Goal: Check status: Check status

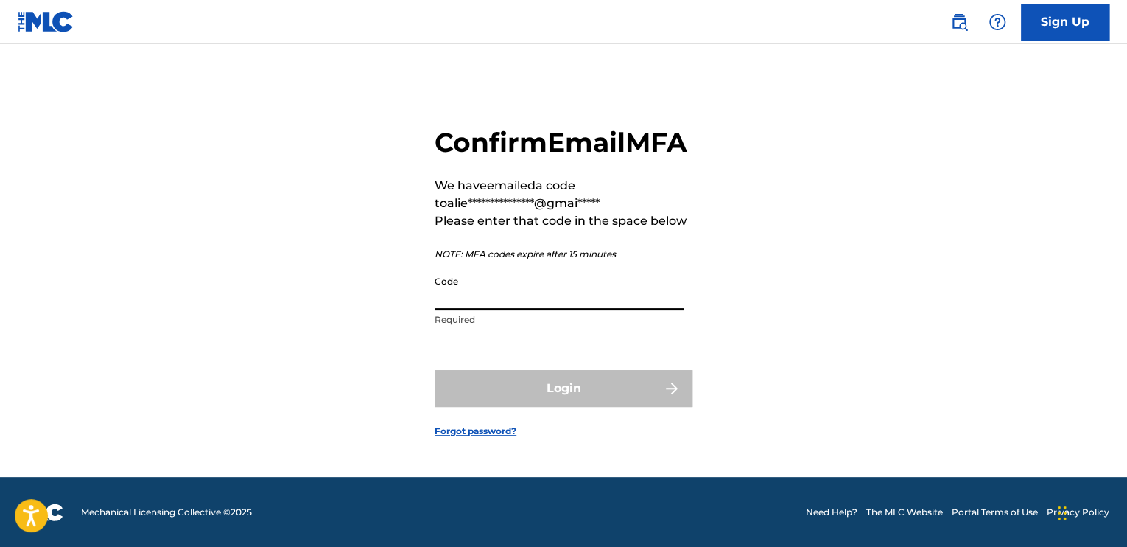
click at [494, 310] on input "Code" at bounding box center [559, 289] width 249 height 42
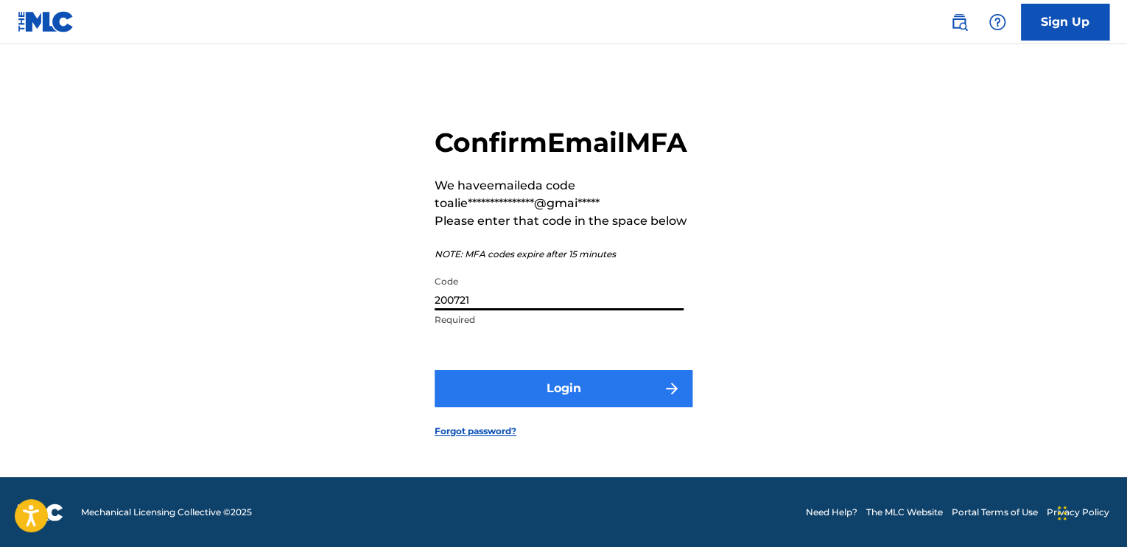
type input "200721"
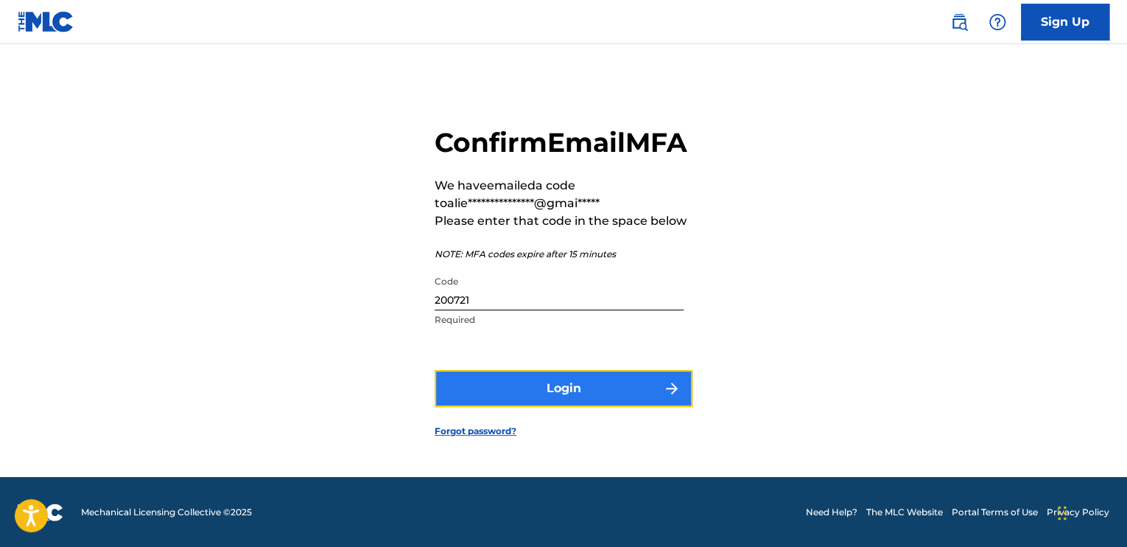
click at [558, 407] on button "Login" at bounding box center [564, 388] width 258 height 37
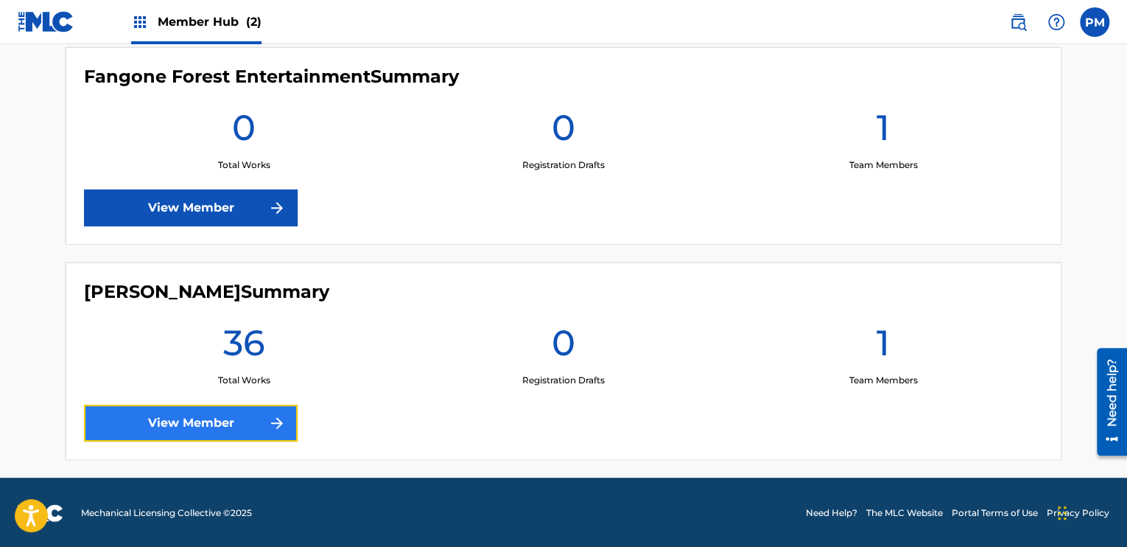
click at [220, 435] on link "View Member" at bounding box center [191, 422] width 214 height 37
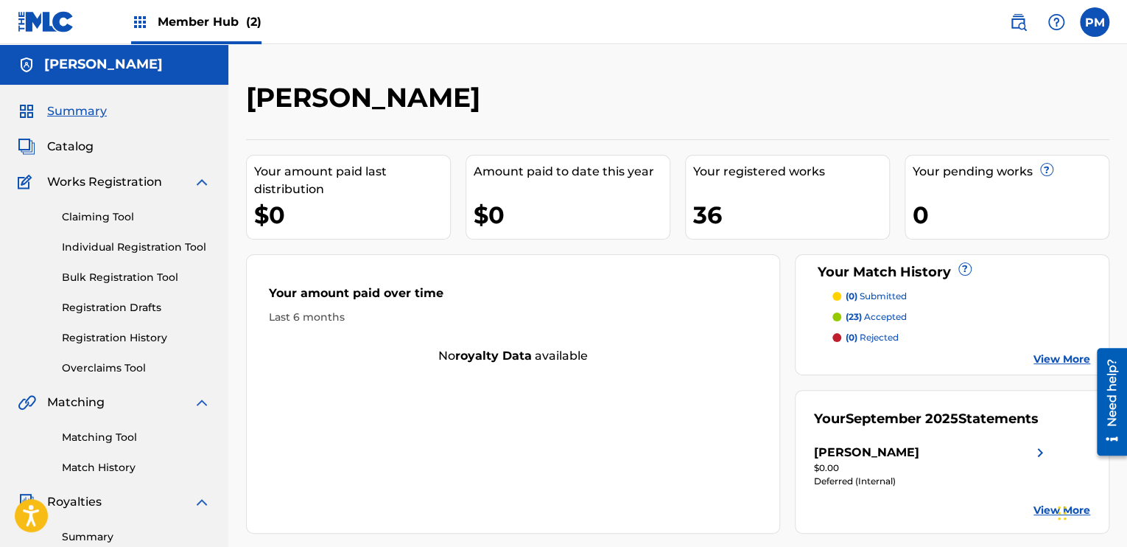
click at [1064, 341] on div "(0) rejected" at bounding box center [962, 337] width 258 height 13
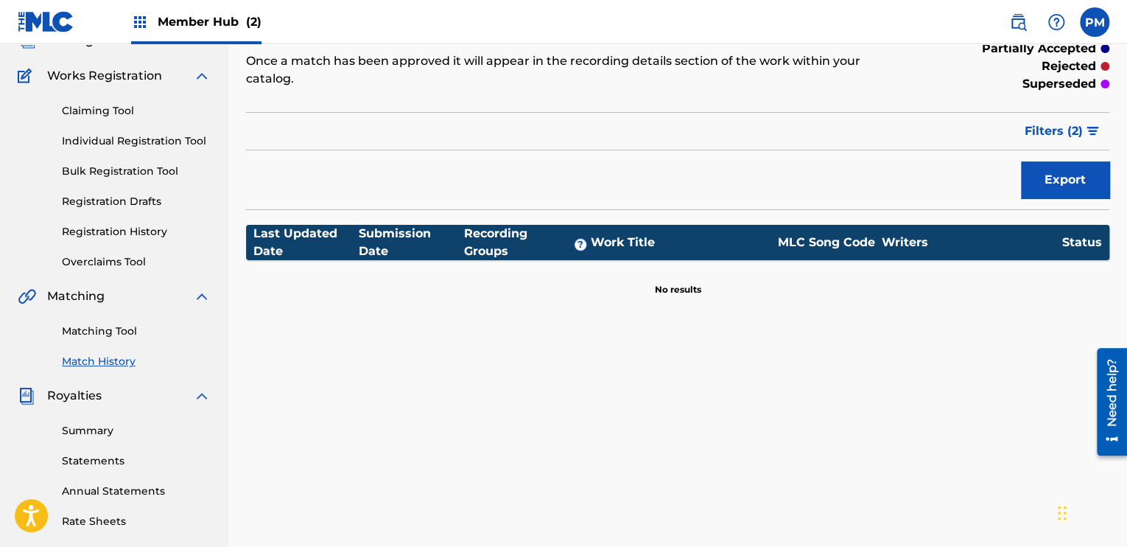
scroll to position [108, 0]
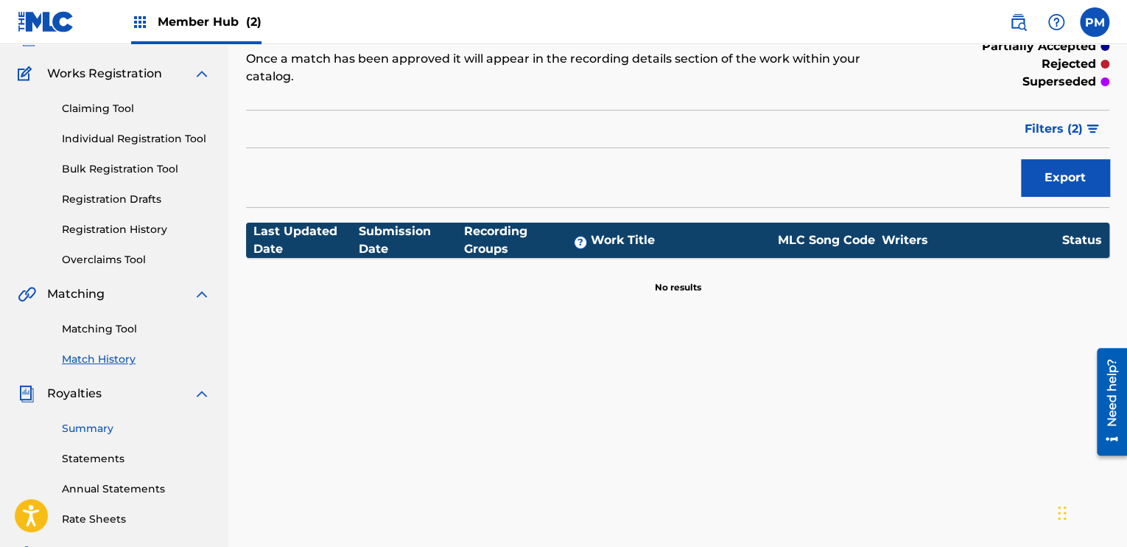
click at [105, 430] on link "Summary" at bounding box center [136, 428] width 149 height 15
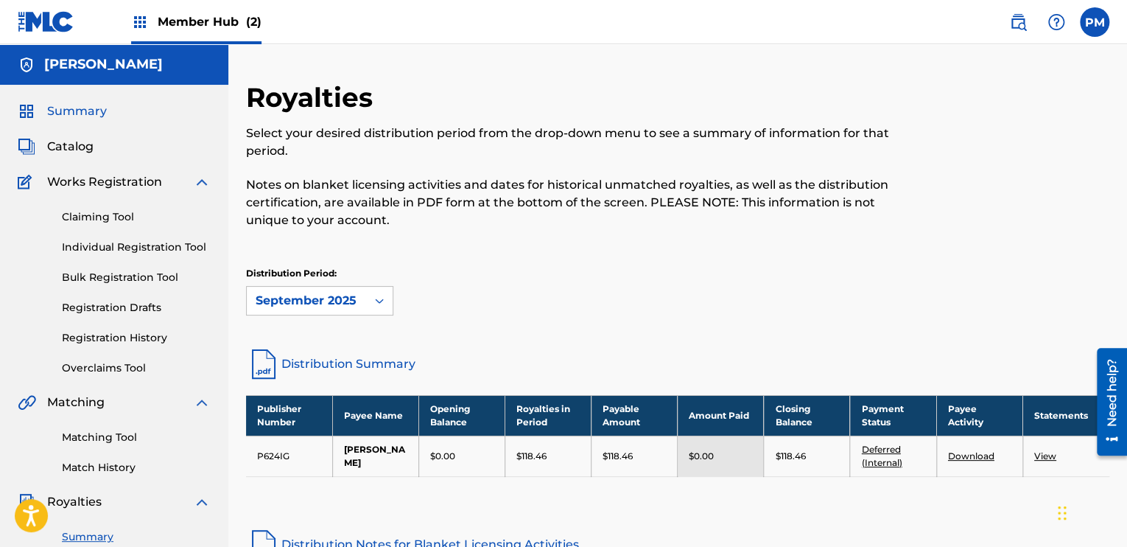
click at [96, 105] on span "Summary" at bounding box center [77, 111] width 60 height 18
